Goal: Task Accomplishment & Management: Manage account settings

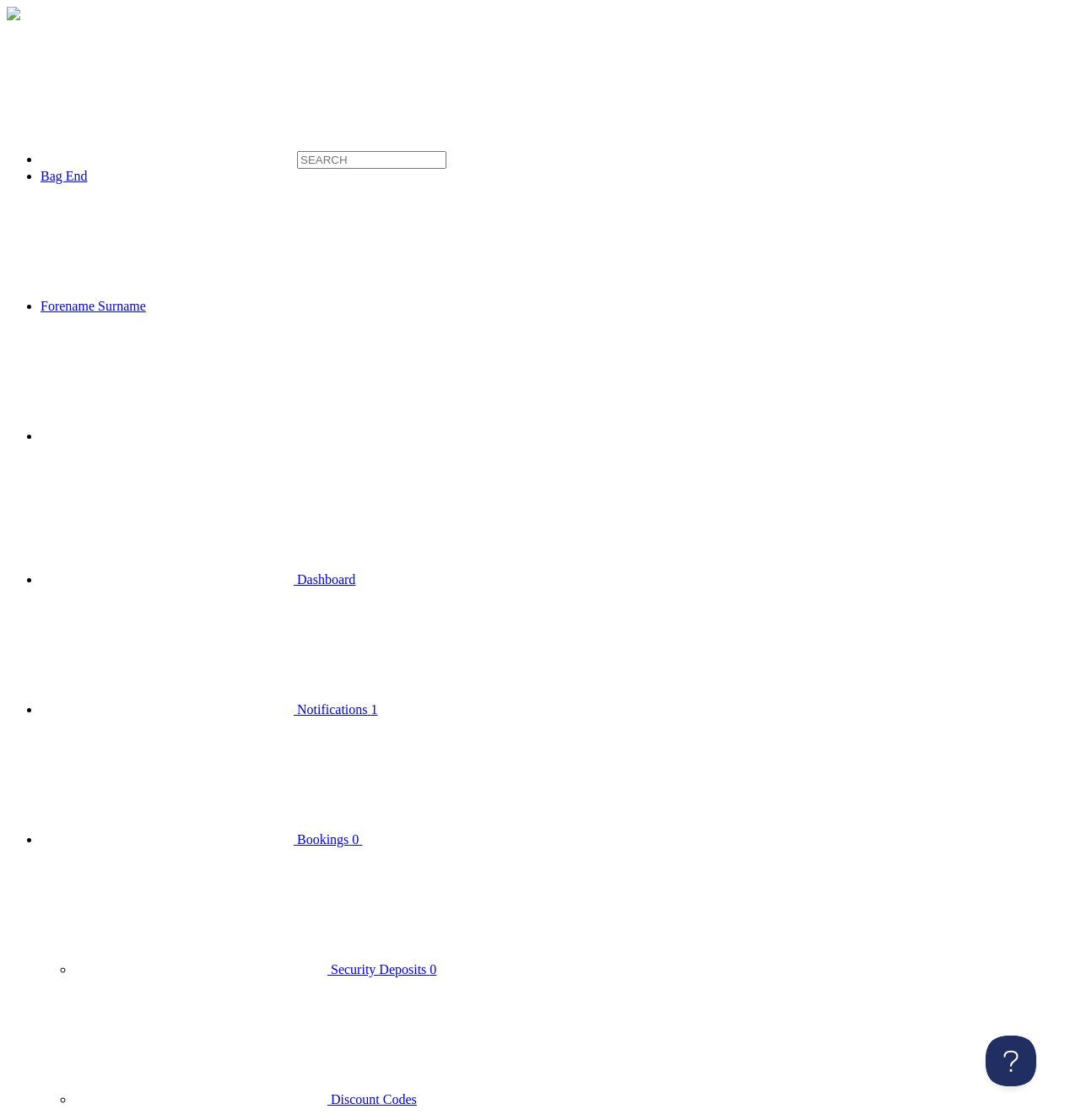
checkbox input "true"
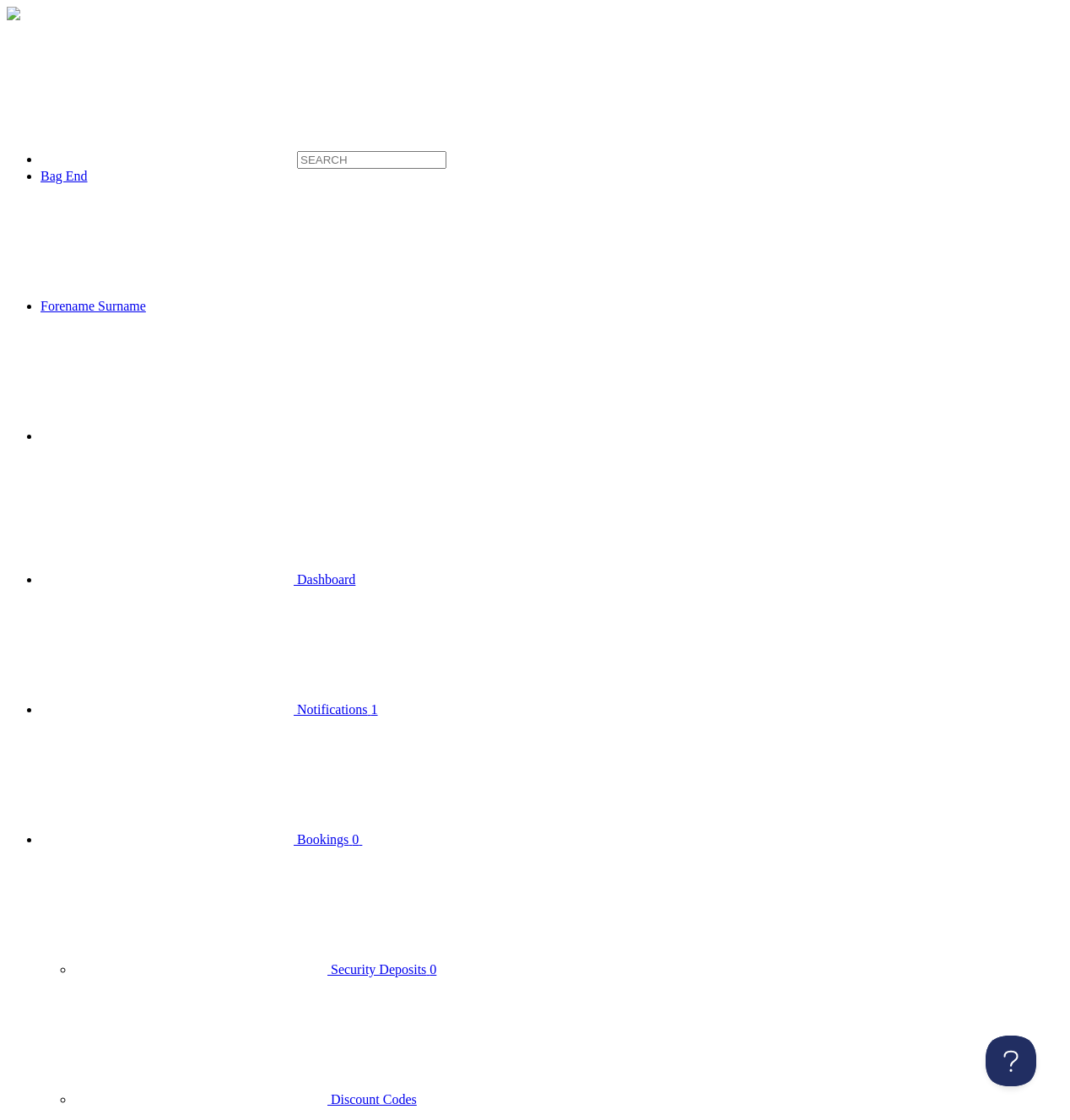
checkbox input "true"
drag, startPoint x: 144, startPoint y: 813, endPoint x: 143, endPoint y: 803, distance: 10.0
